Goal: Find specific page/section: Find specific page/section

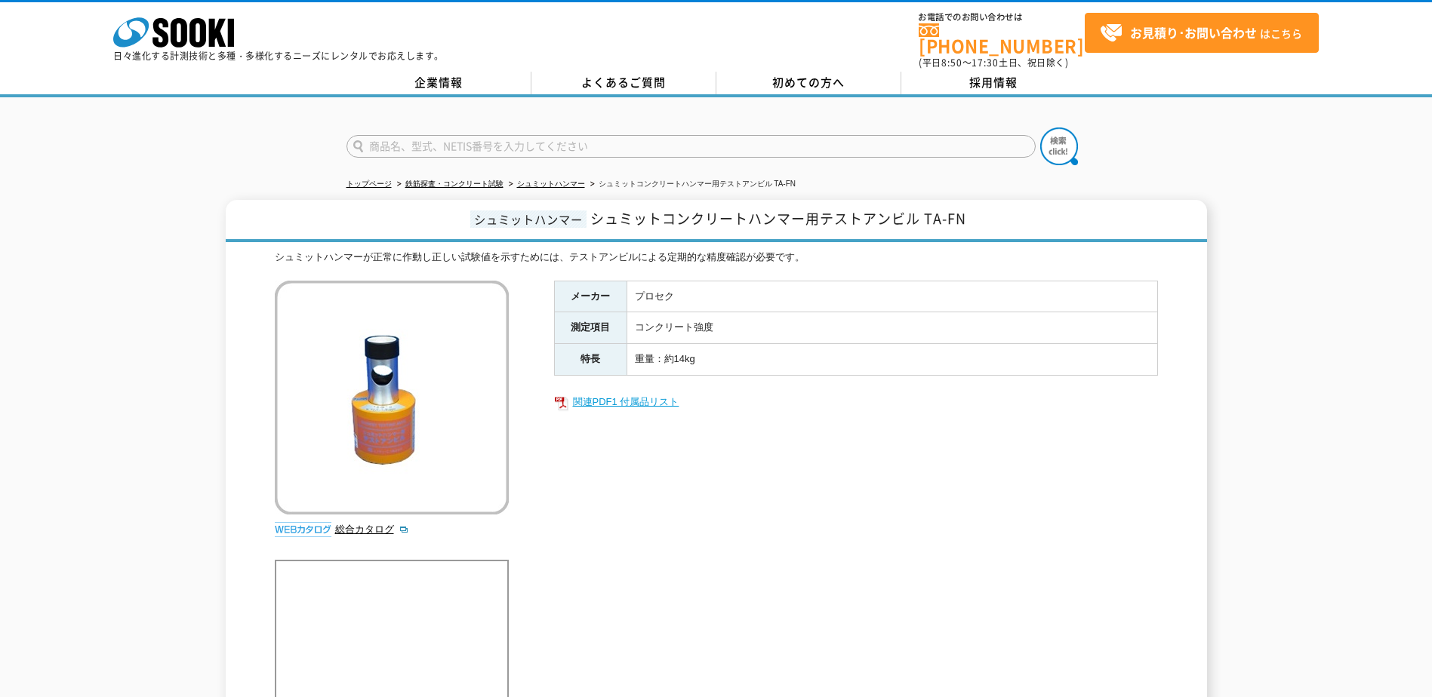
click at [623, 392] on link "関連PDF1 付属品リスト" at bounding box center [856, 402] width 604 height 20
click at [451, 380] on img at bounding box center [392, 398] width 234 height 234
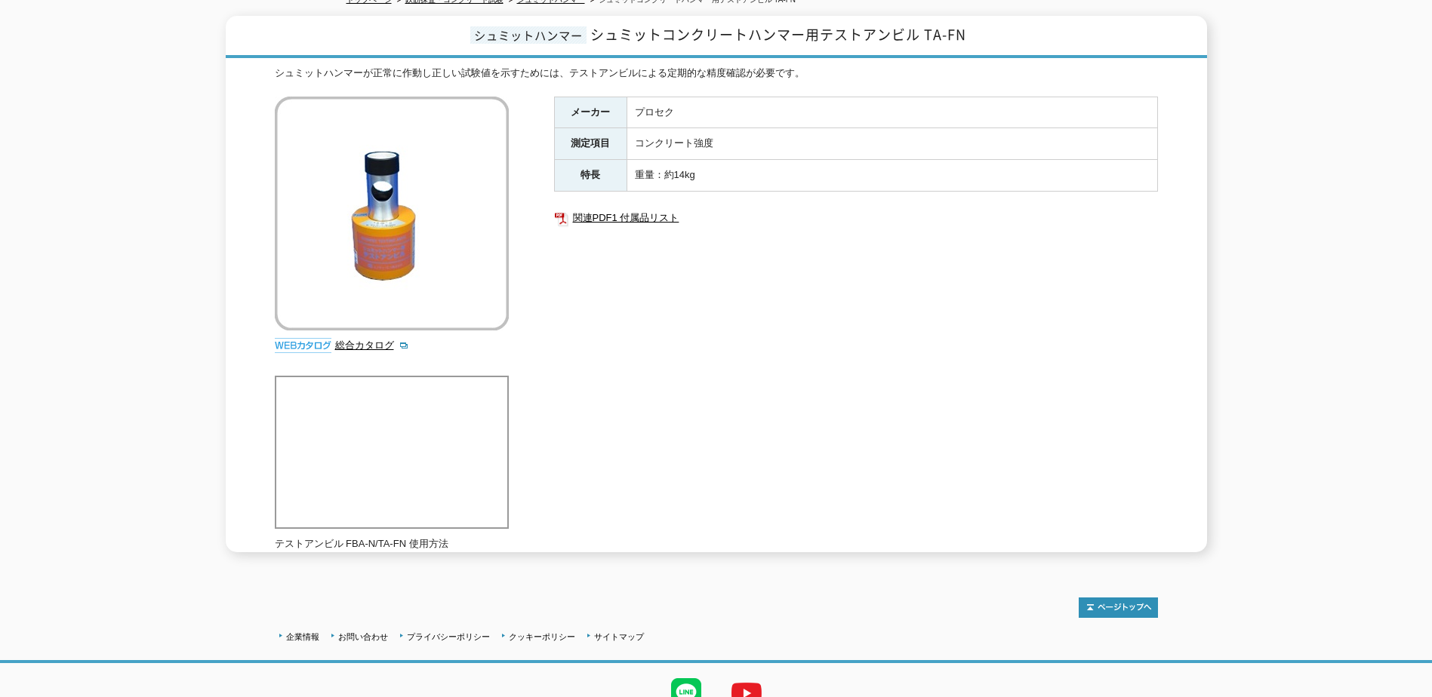
scroll to position [66, 0]
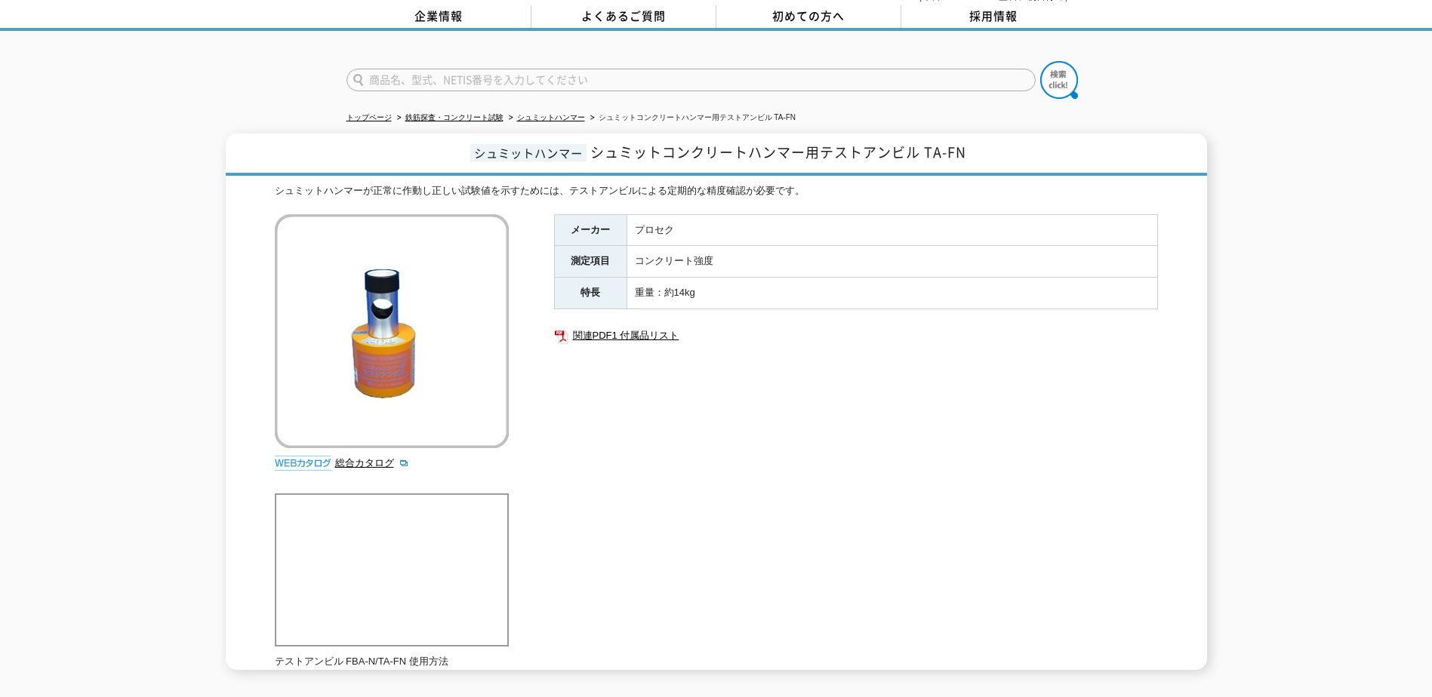
click at [483, 70] on input "text" at bounding box center [690, 80] width 689 height 23
type input "GX-3R"
click at [1044, 74] on img at bounding box center [1059, 80] width 38 height 38
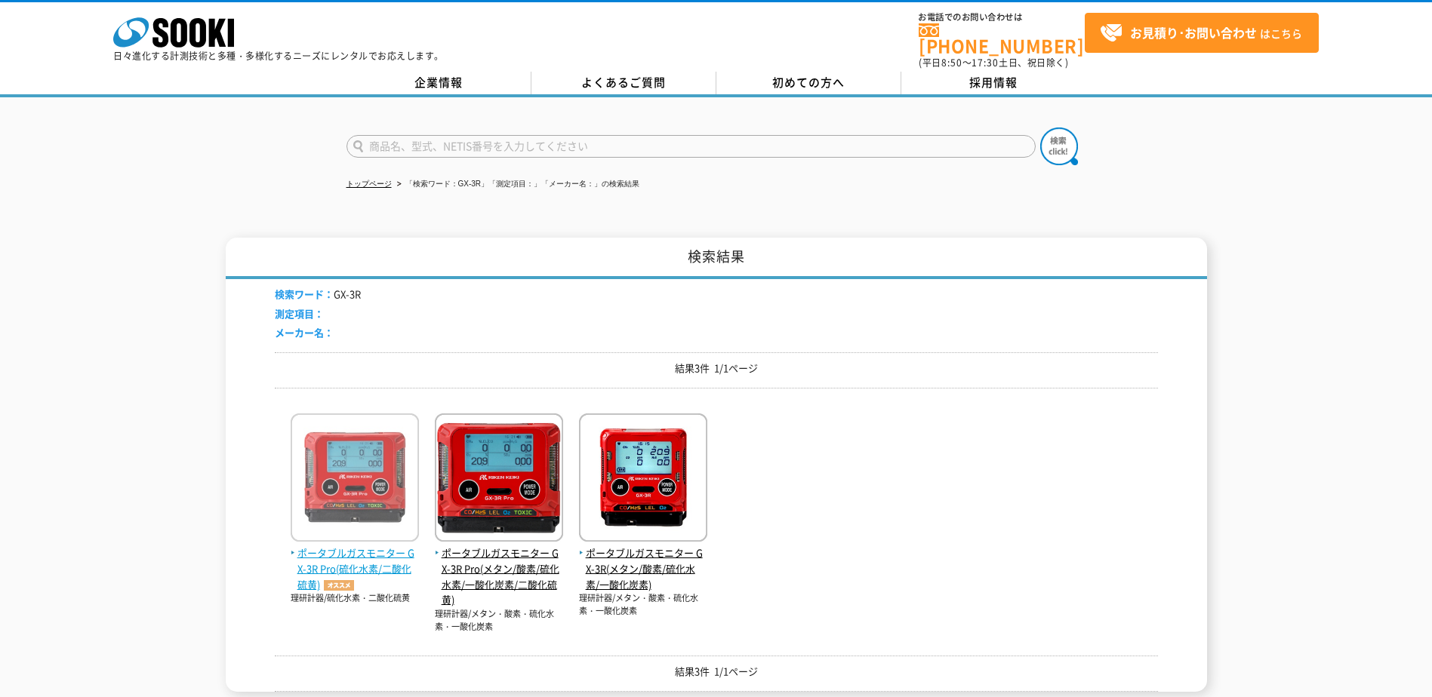
click at [371, 487] on img at bounding box center [355, 480] width 128 height 132
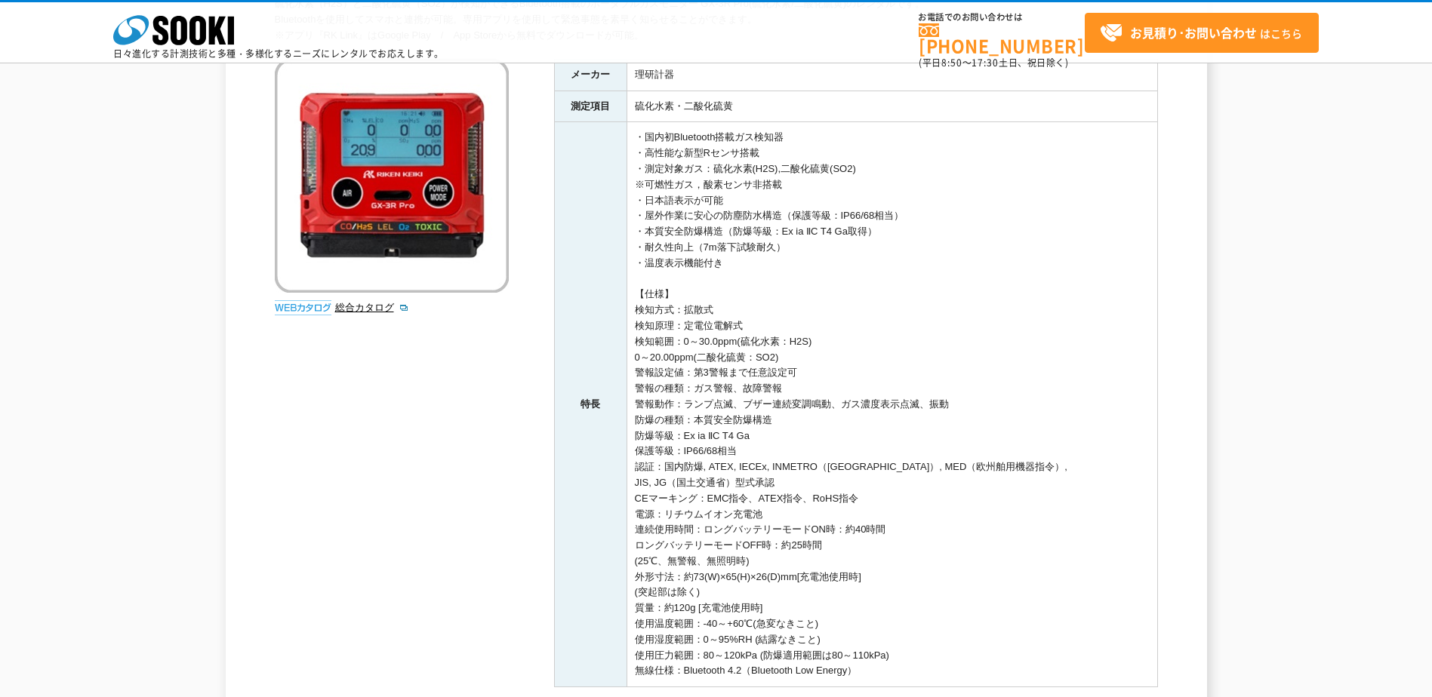
scroll to position [108, 0]
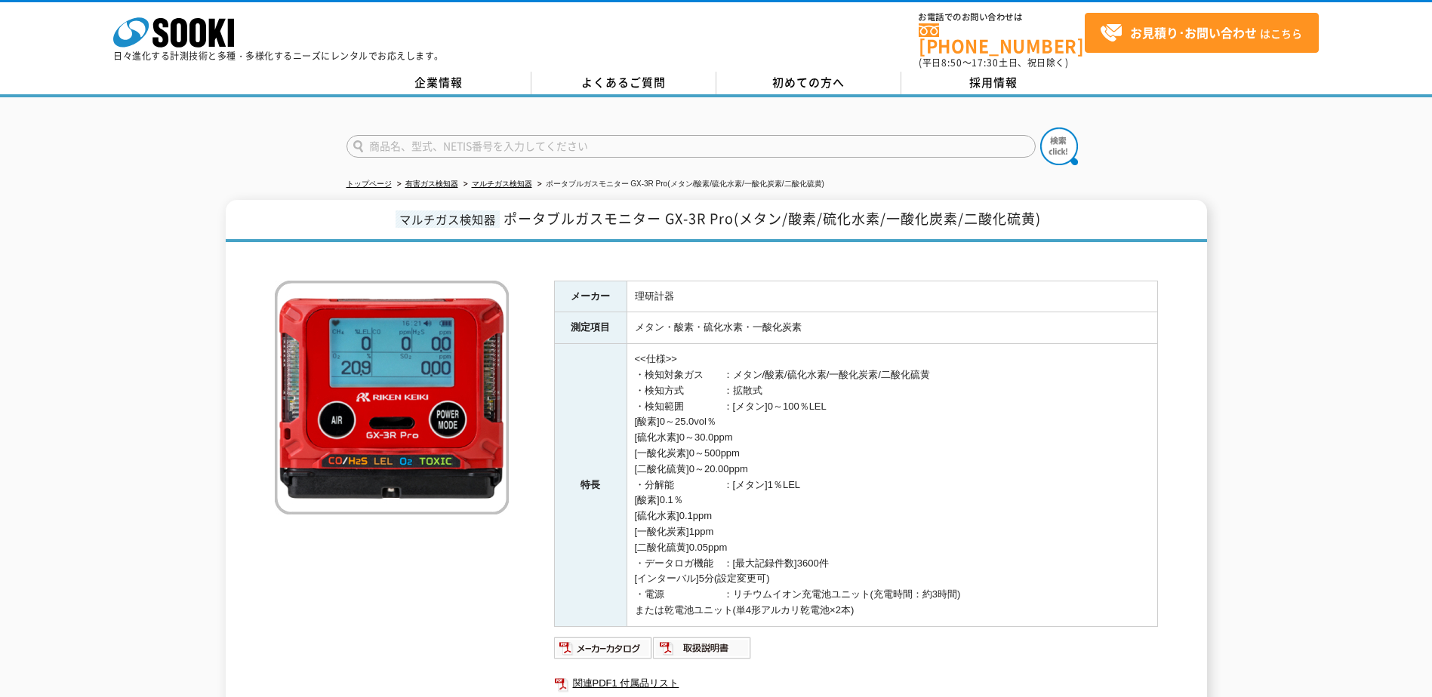
scroll to position [171, 0]
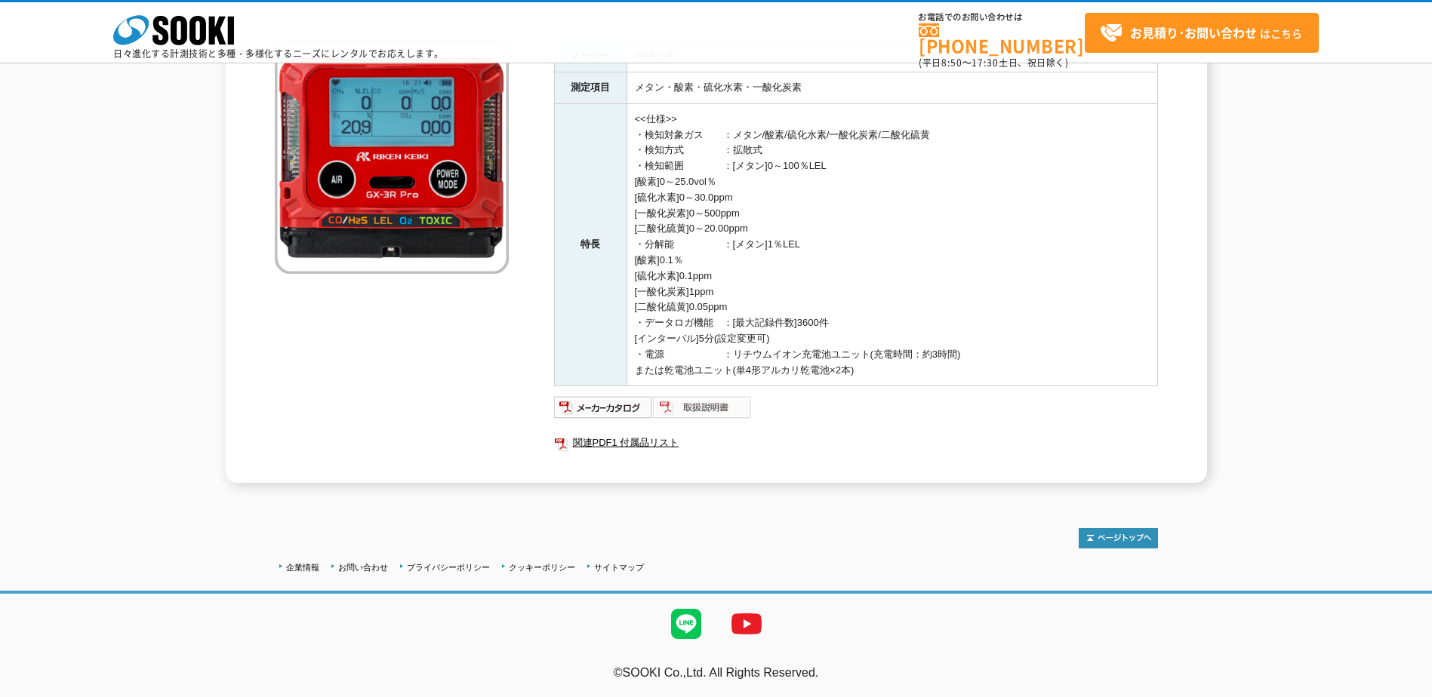
click at [699, 411] on img at bounding box center [702, 407] width 99 height 24
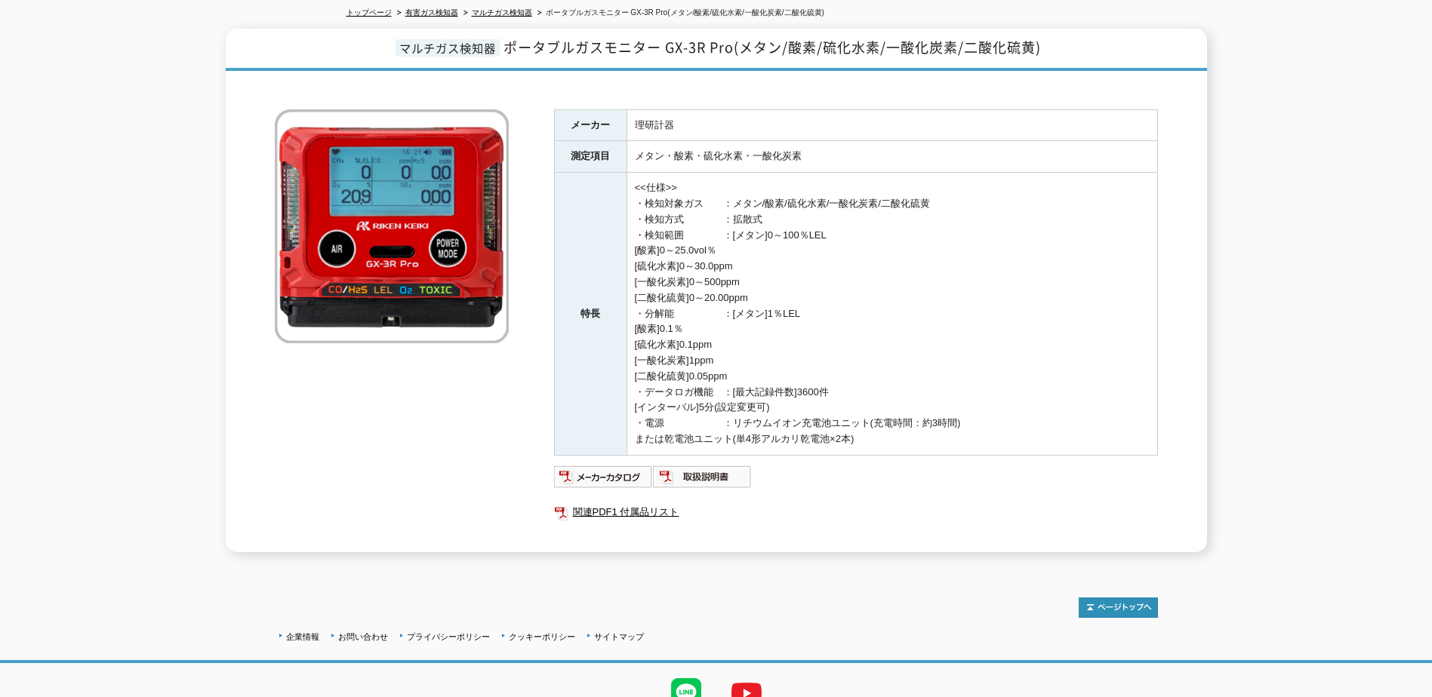
scroll to position [0, 0]
